Goal: Transaction & Acquisition: Purchase product/service

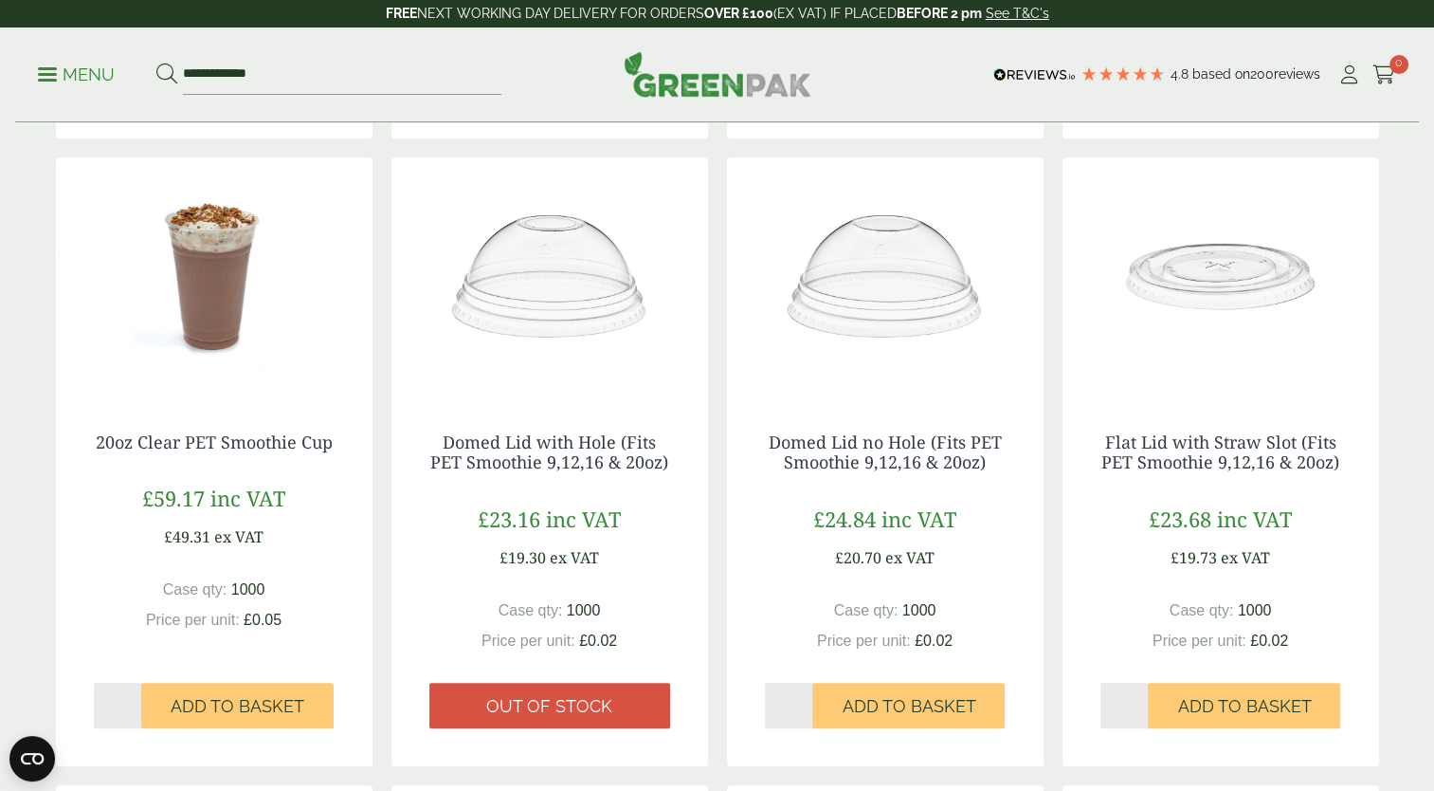
scroll to position [984, 0]
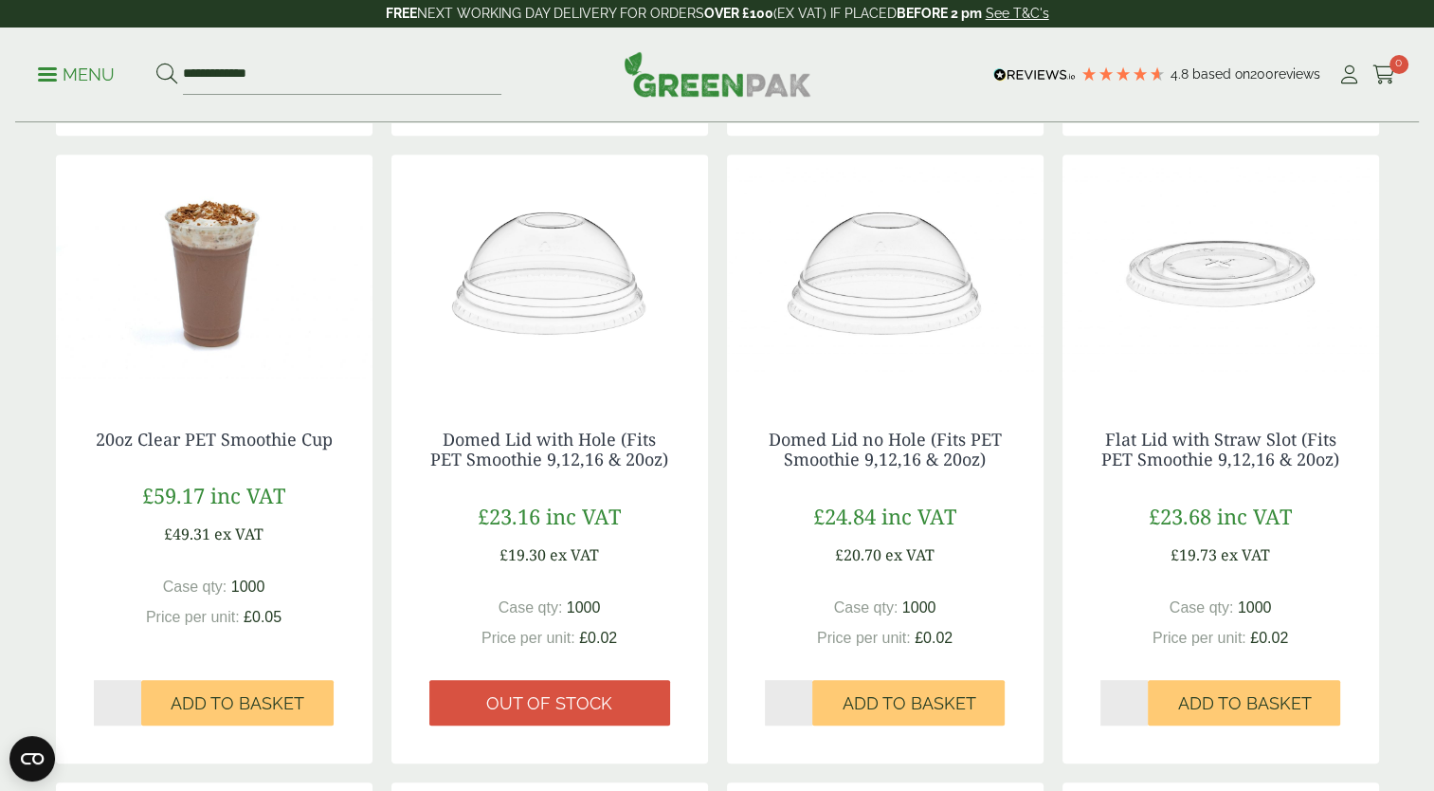
click at [1255, 288] on img at bounding box center [1221, 273] width 317 height 237
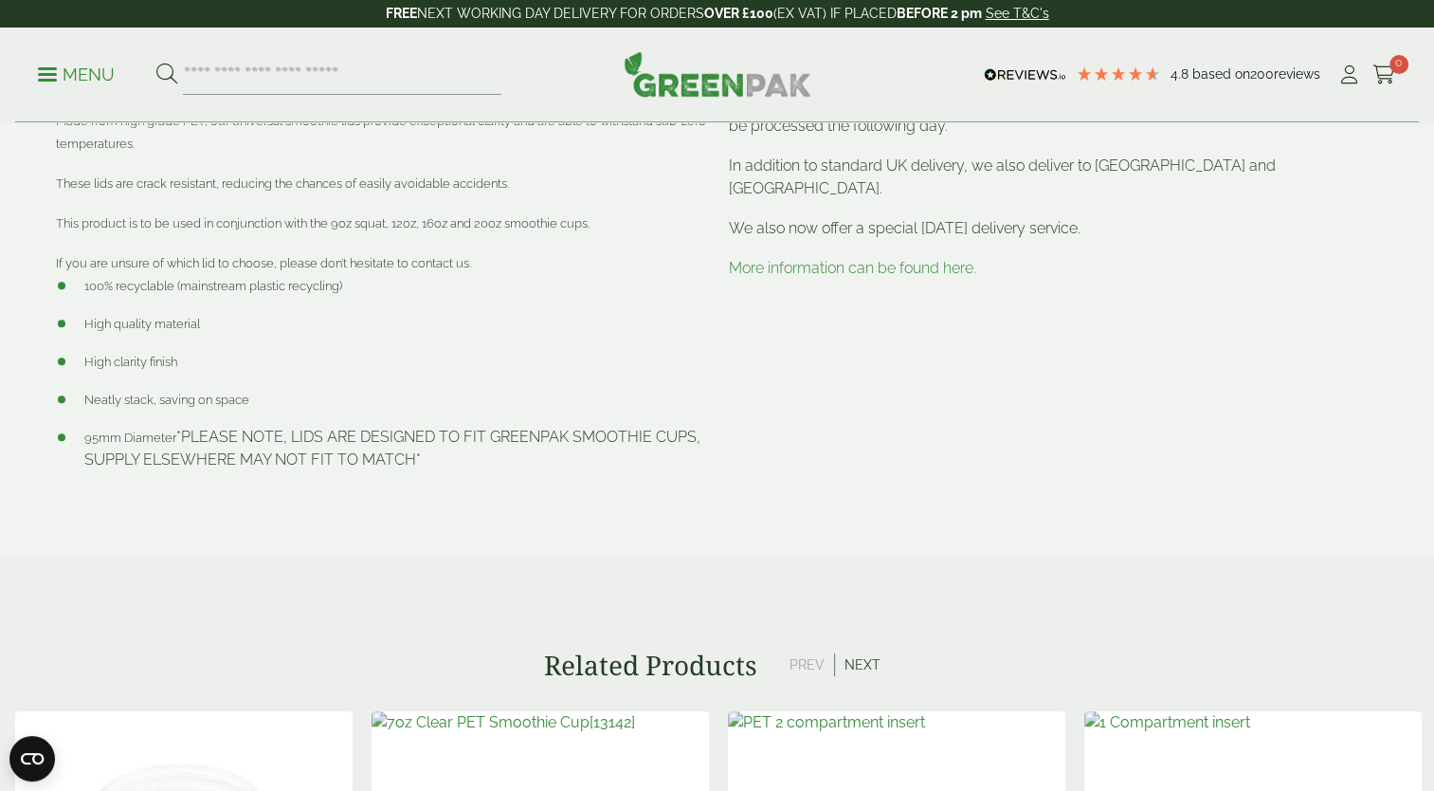
scroll to position [734, 0]
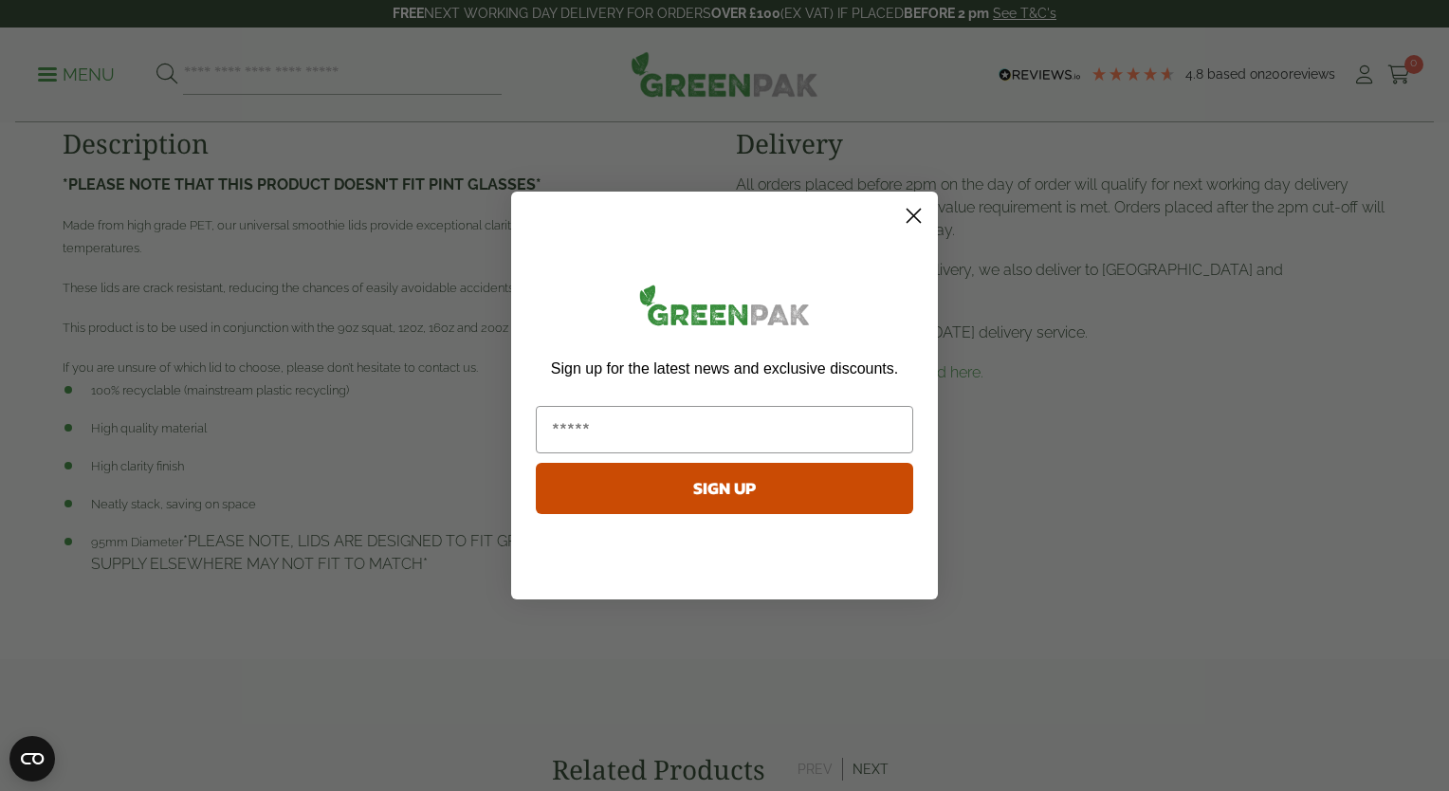
click at [1423, 270] on html "4.8 Based on 200 reviews FREE NEXT WORKING DAY DELIVERY - See T&C's FREE NEXT W…" at bounding box center [724, 782] width 1449 height 3033
click at [912, 219] on circle "Close dialog" at bounding box center [913, 215] width 31 height 31
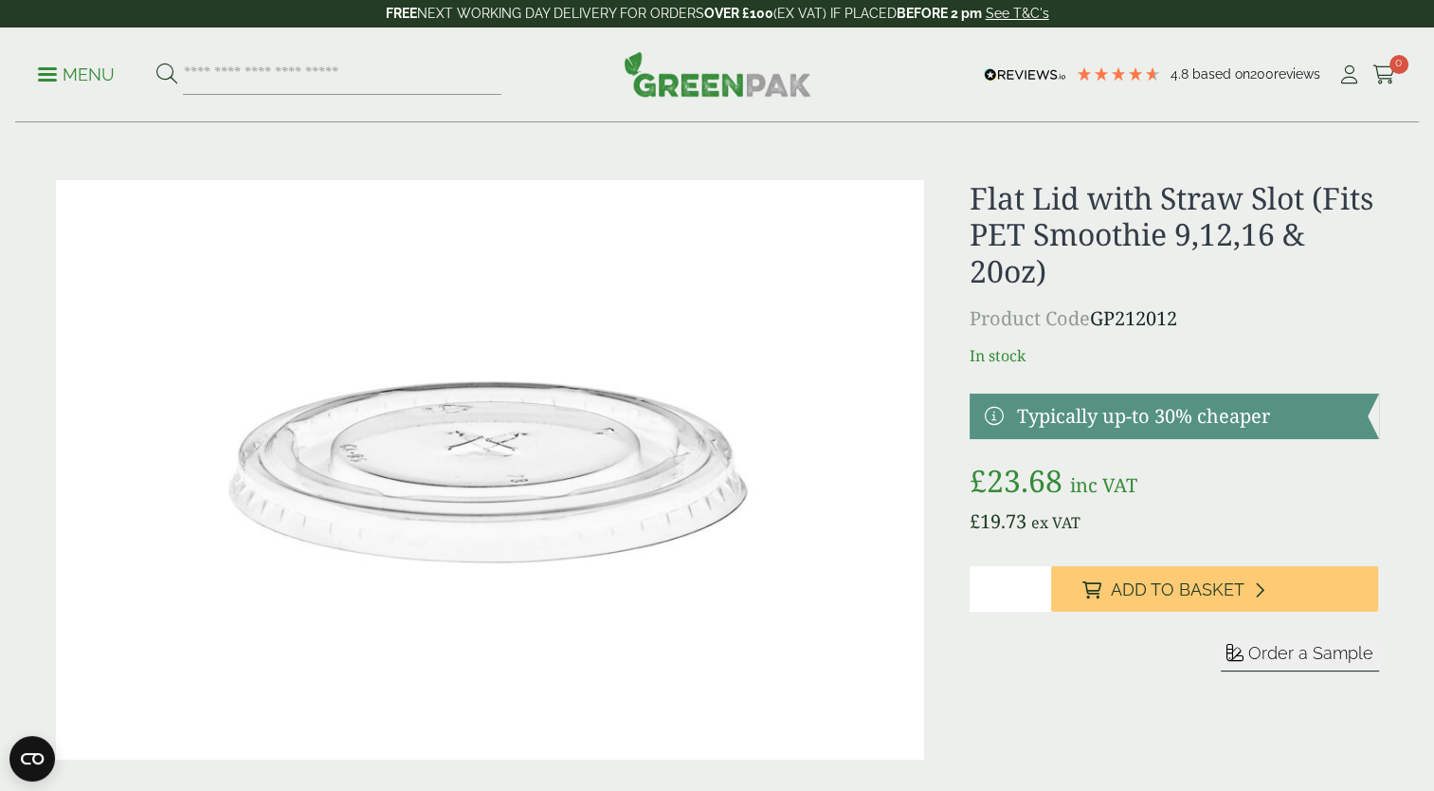
scroll to position [0, 0]
